Goal: Find specific page/section: Find specific page/section

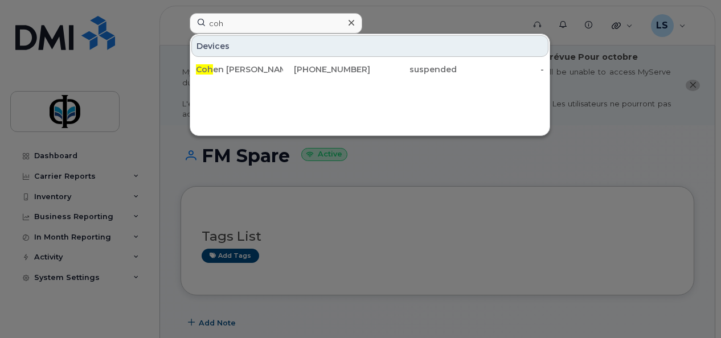
scroll to position [337, 0]
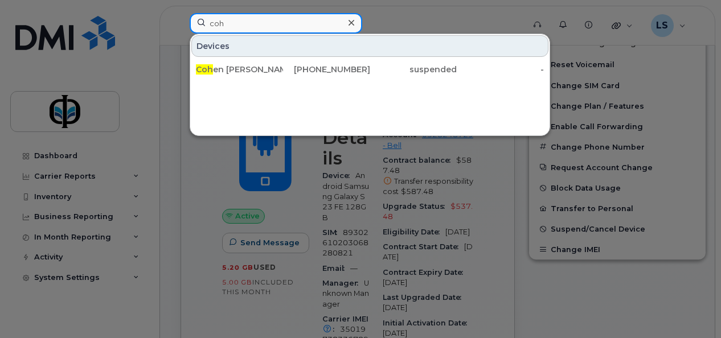
click at [226, 22] on input "coh" at bounding box center [276, 23] width 173 height 21
click at [230, 22] on input "rog" at bounding box center [276, 23] width 173 height 21
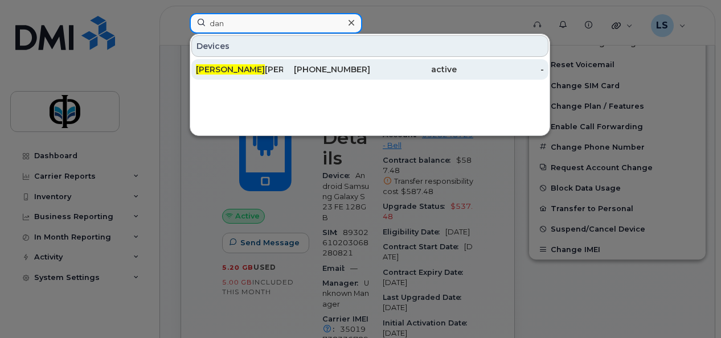
type input "dan"
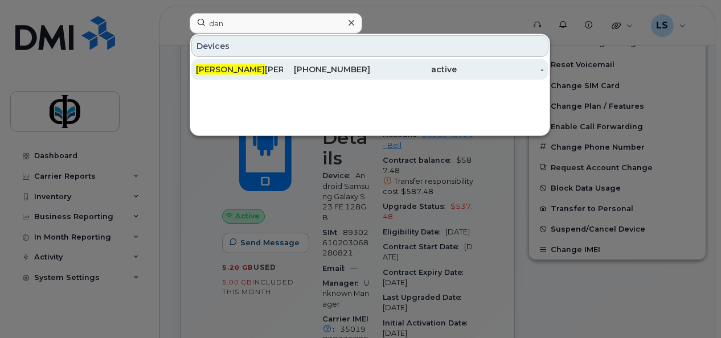
click at [273, 75] on div "Dan ielle Dugal" at bounding box center [239, 69] width 87 height 21
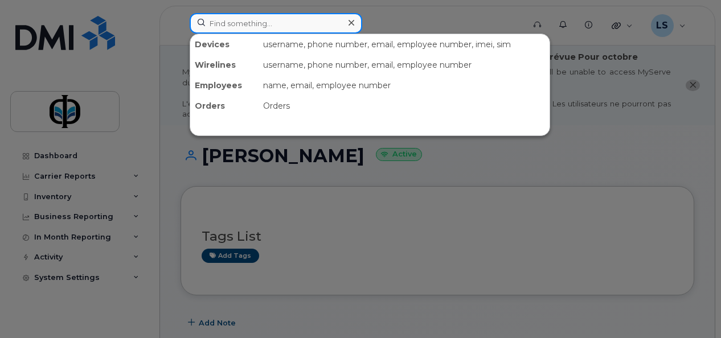
click at [238, 31] on input at bounding box center [276, 23] width 173 height 21
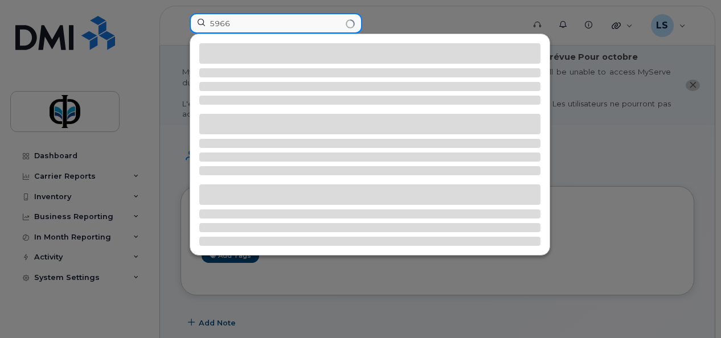
type input "5966"
